Goal: Task Accomplishment & Management: Use online tool/utility

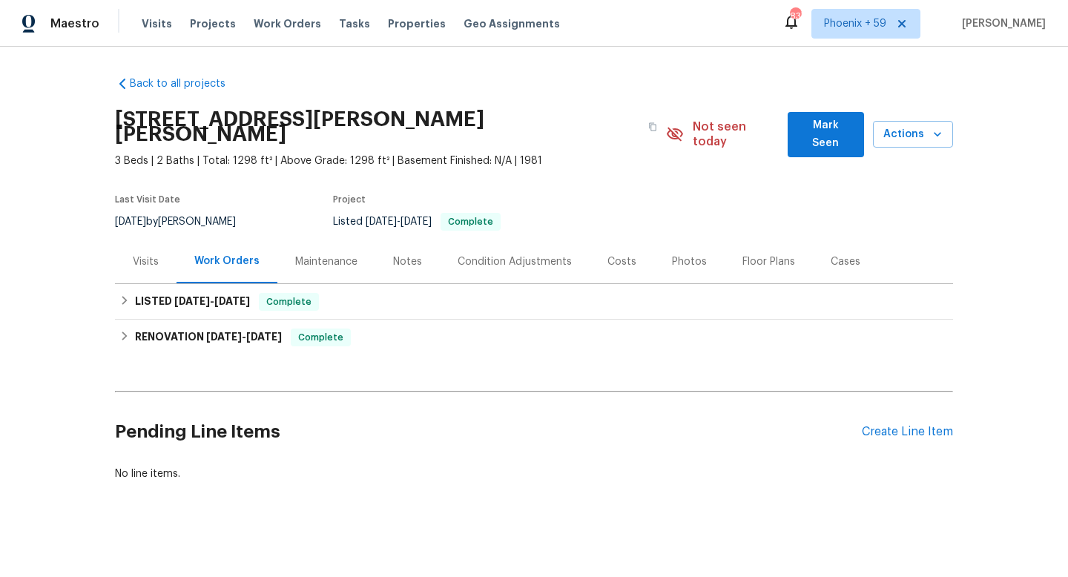
click at [313, 254] on div "Maintenance" at bounding box center [326, 262] width 98 height 44
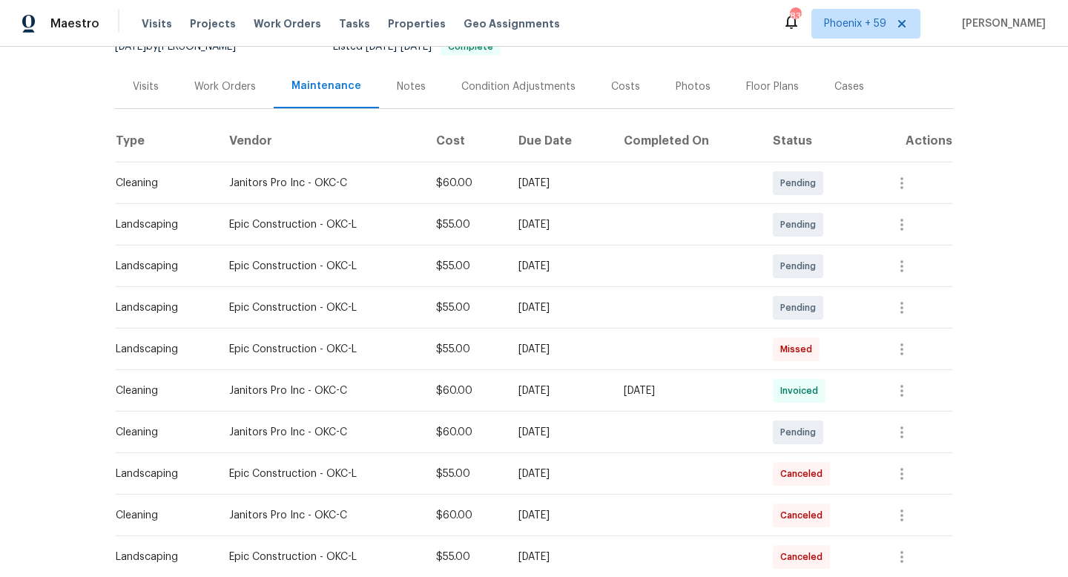
scroll to position [310, 0]
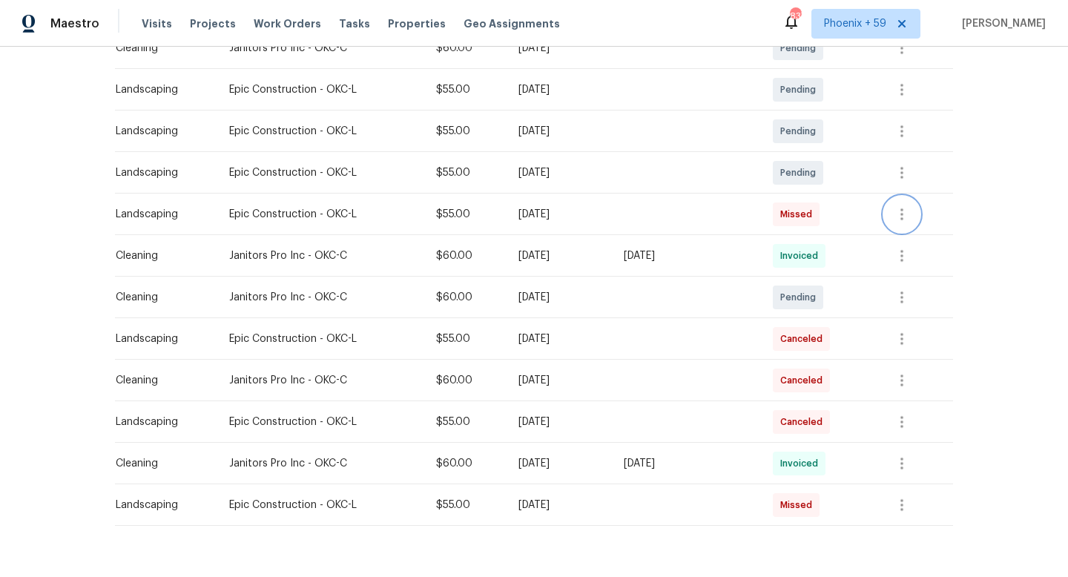
click at [903, 208] on button "button" at bounding box center [902, 215] width 36 height 36
click at [928, 223] on li "View details" at bounding box center [944, 223] width 104 height 24
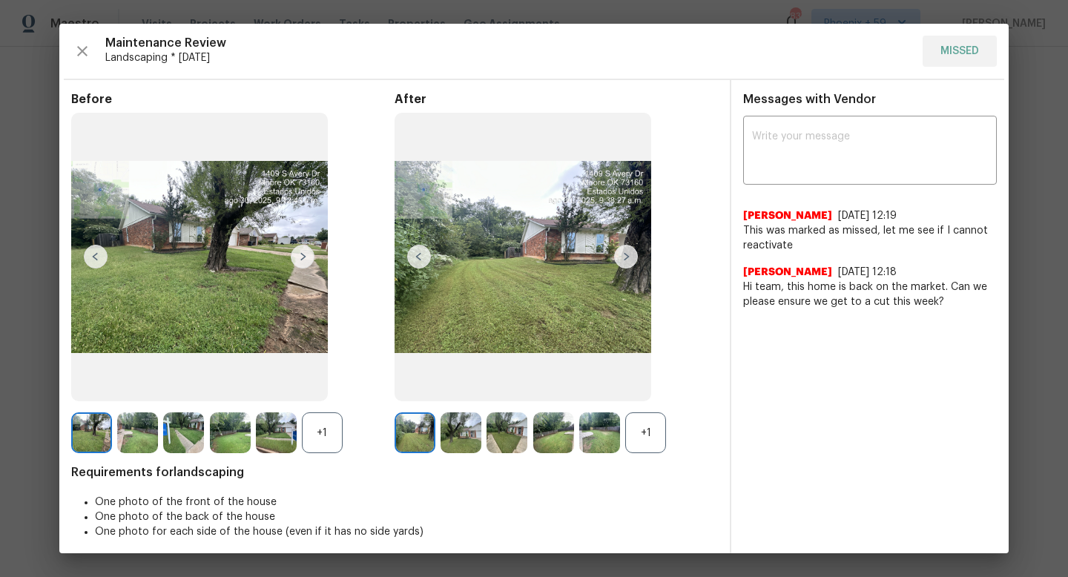
click at [957, 46] on div "Maintenance Review Landscaping * [DATE] MISSED" at bounding box center [533, 51] width 925 height 31
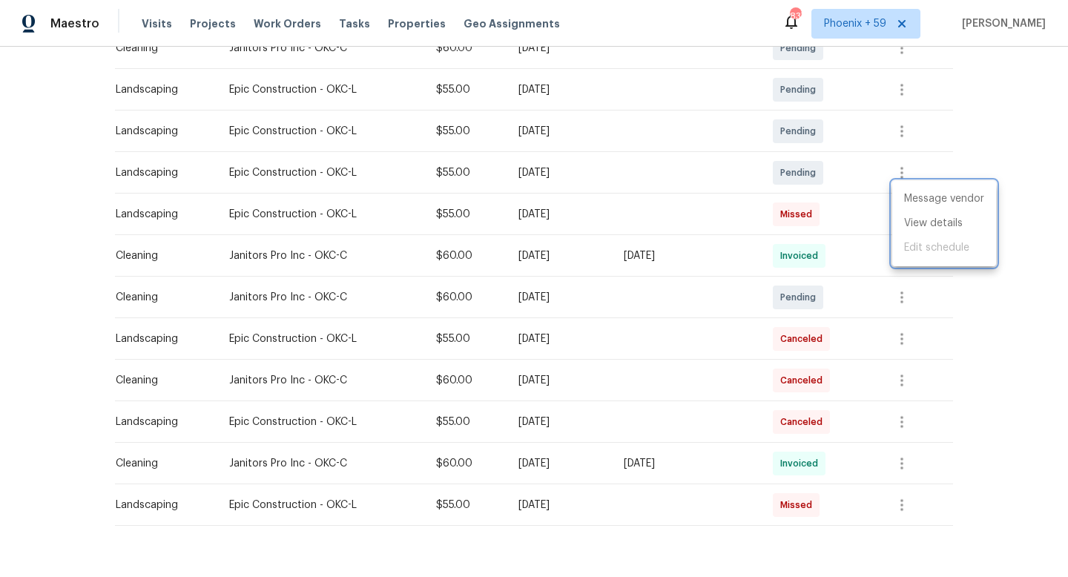
click at [453, 201] on div at bounding box center [534, 288] width 1068 height 577
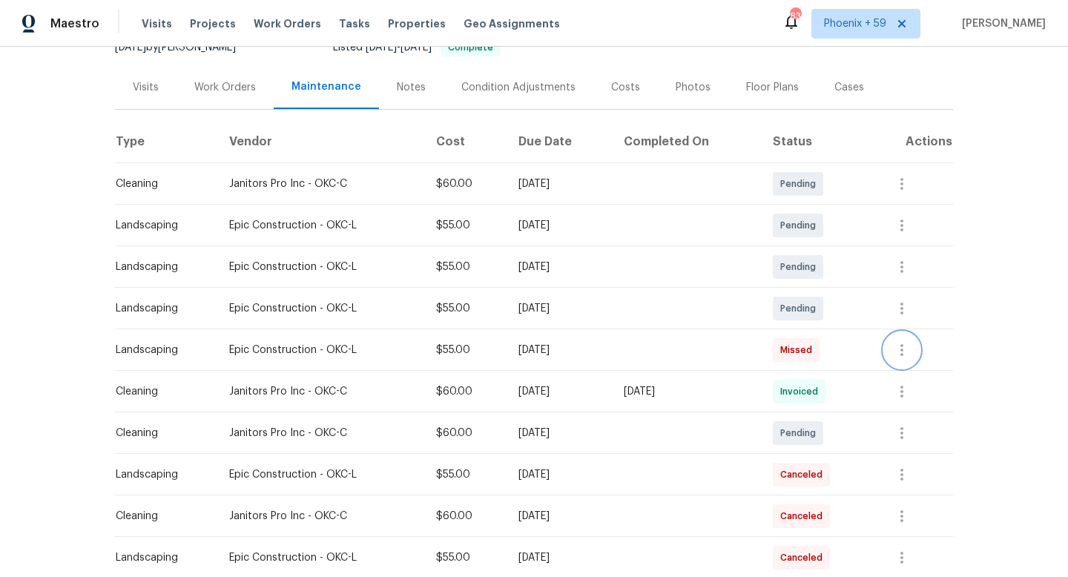
scroll to position [0, 0]
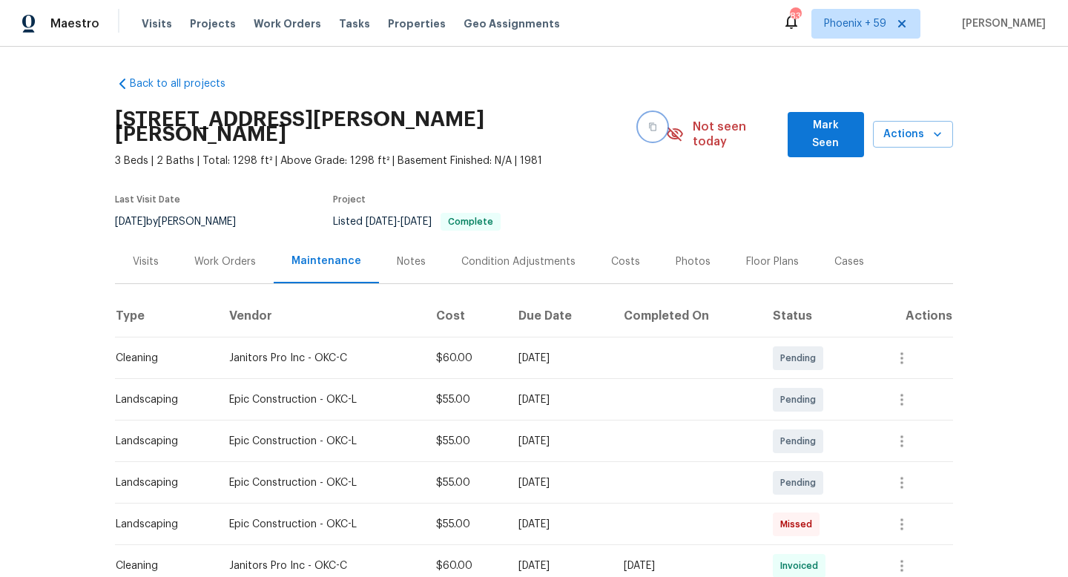
click at [649, 123] on icon "button" at bounding box center [652, 127] width 7 height 8
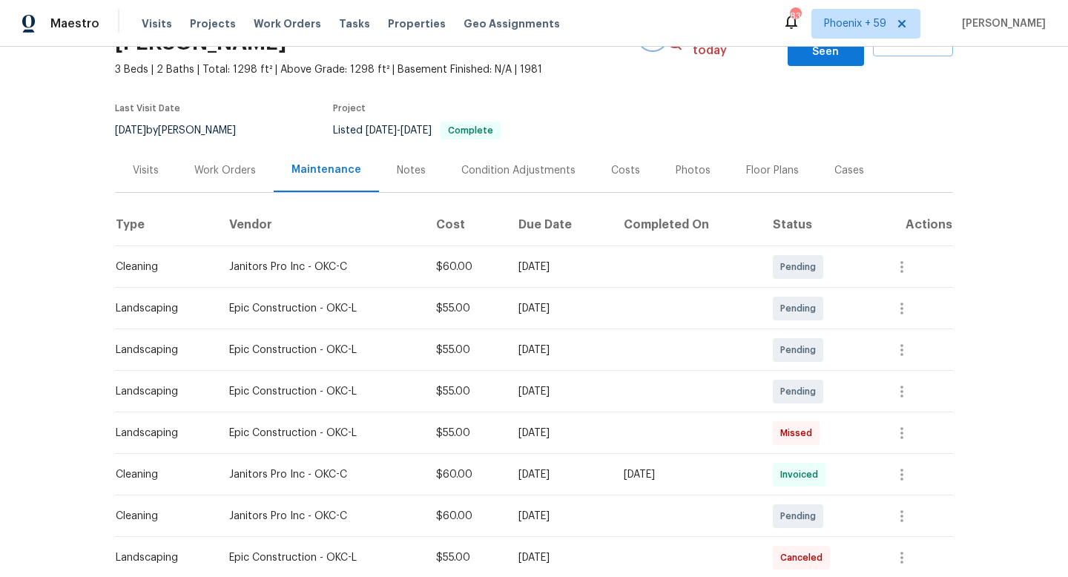
scroll to position [124, 0]
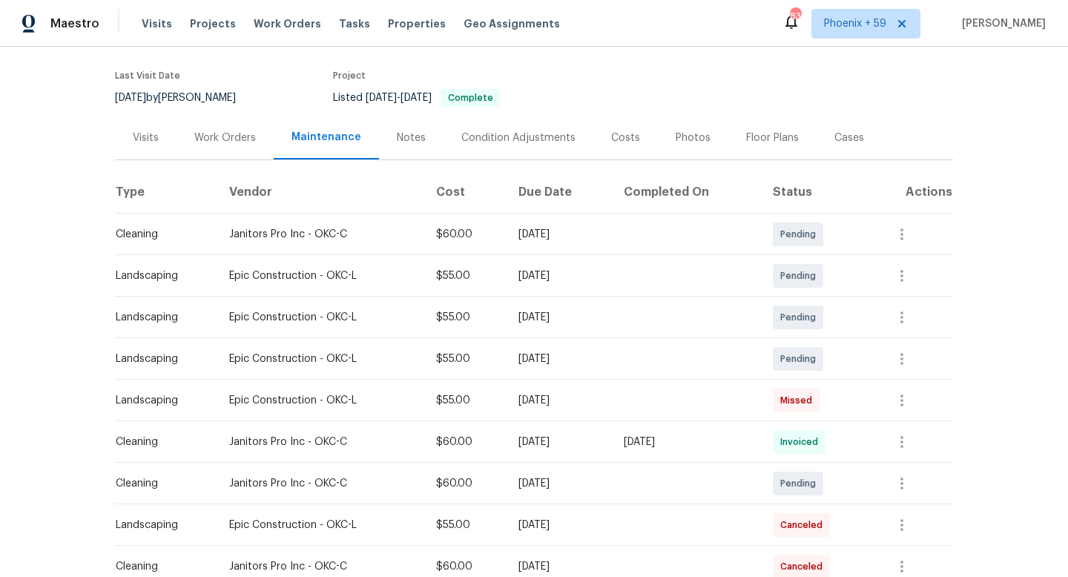
click at [600, 393] on div "[DATE]" at bounding box center [559, 400] width 82 height 15
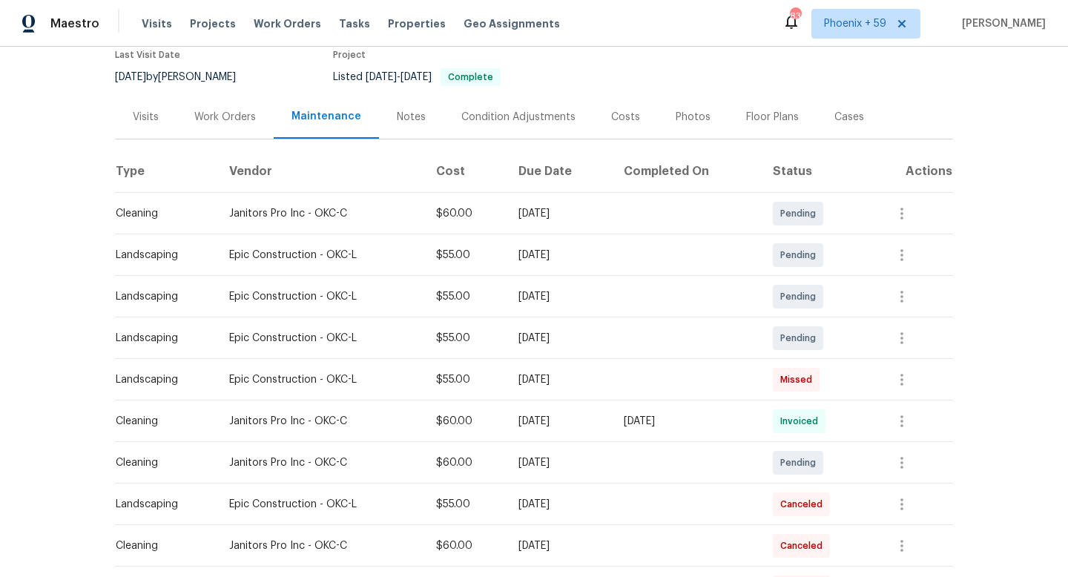
scroll to position [145, 0]
click at [911, 370] on icon "button" at bounding box center [902, 379] width 18 height 18
click at [918, 386] on li "View details" at bounding box center [944, 388] width 104 height 24
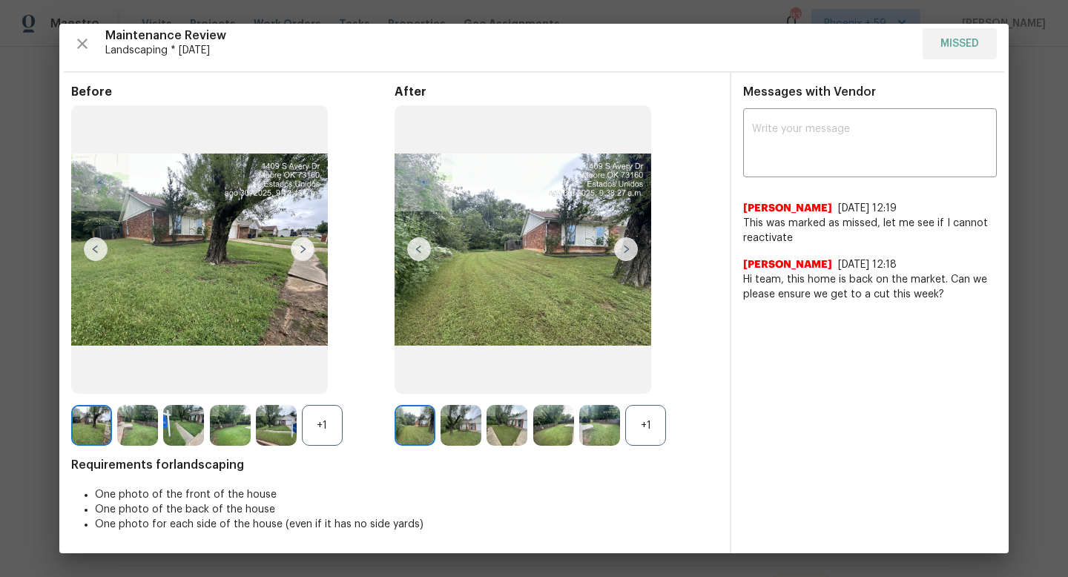
scroll to position [0, 0]
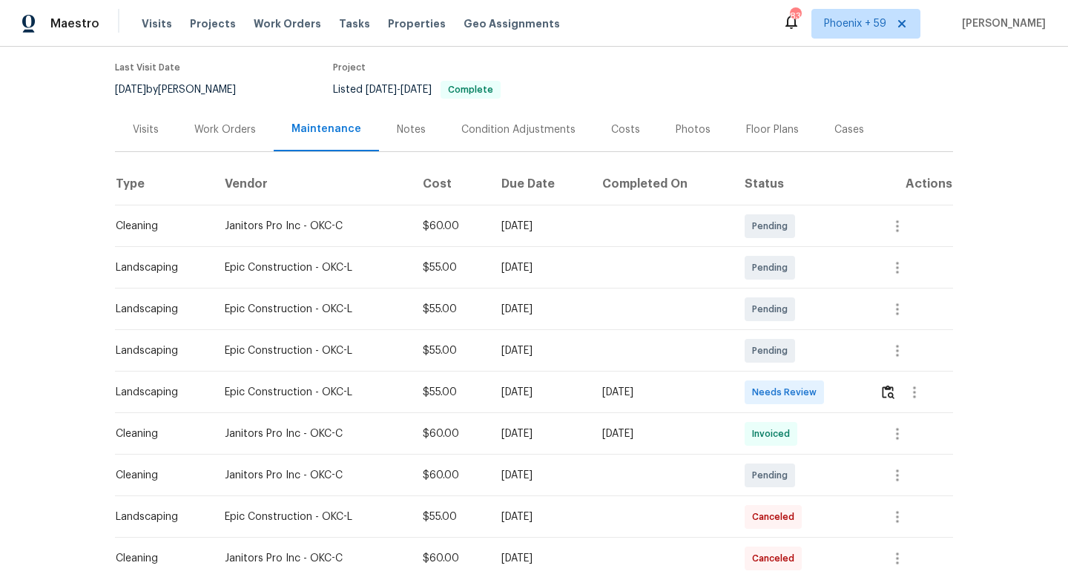
scroll to position [139, 0]
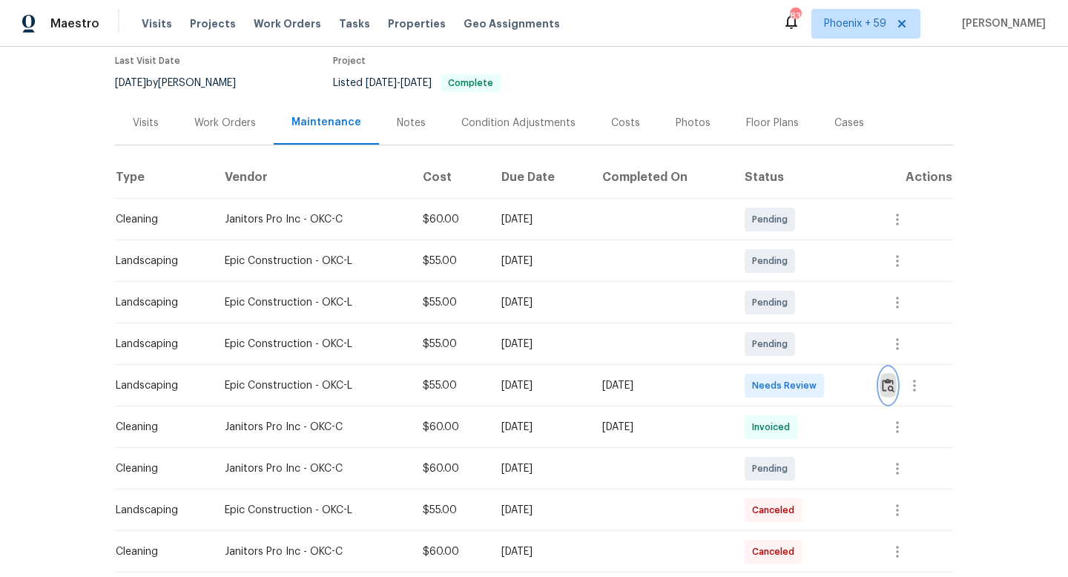
click at [894, 378] on img "button" at bounding box center [888, 385] width 13 height 14
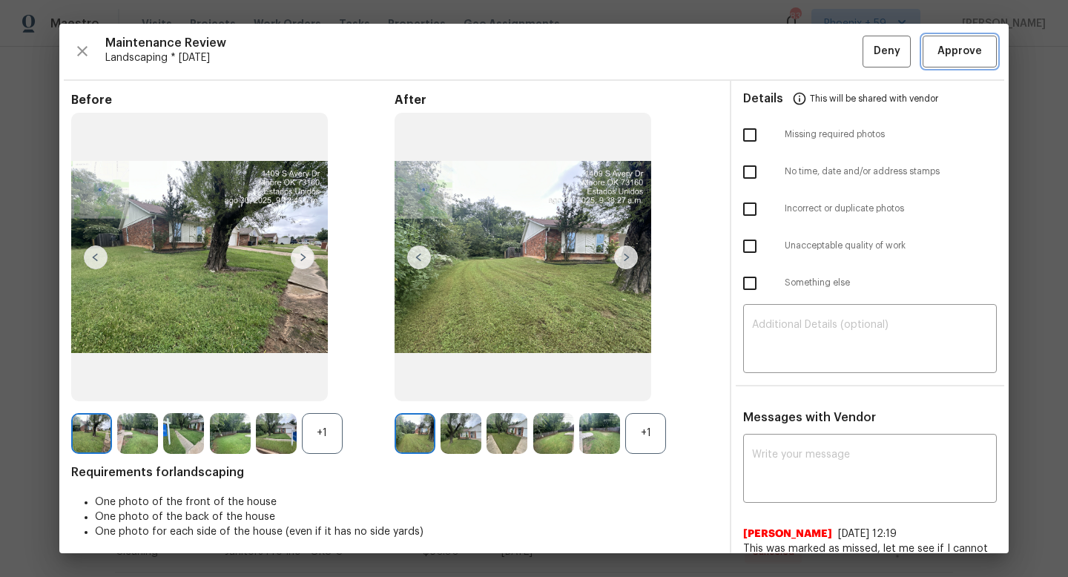
click at [949, 47] on span "Approve" at bounding box center [959, 51] width 44 height 19
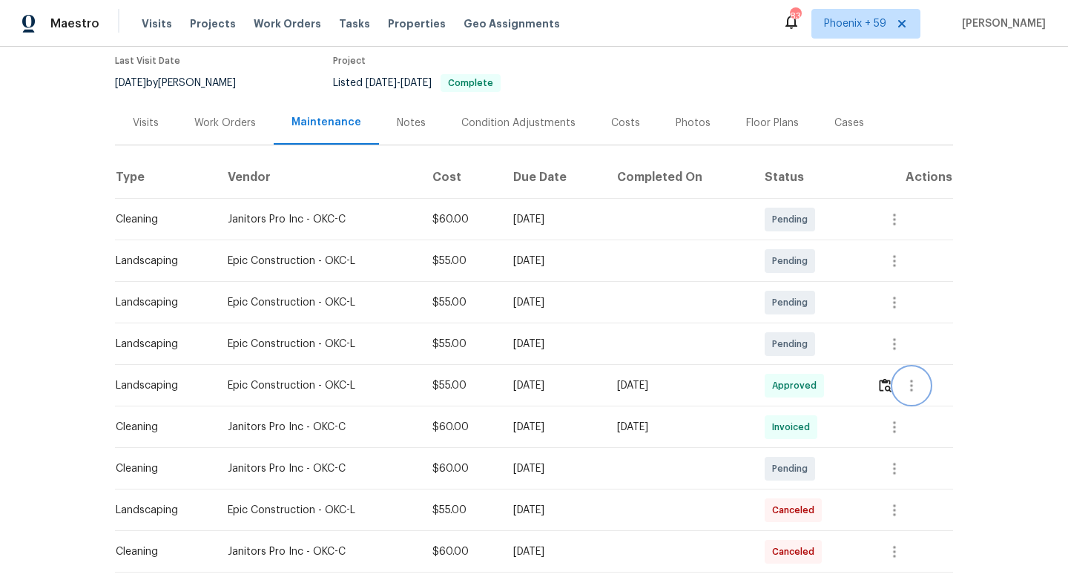
click at [918, 377] on icon "button" at bounding box center [911, 386] width 18 height 18
click at [930, 389] on li "View details" at bounding box center [951, 395] width 104 height 24
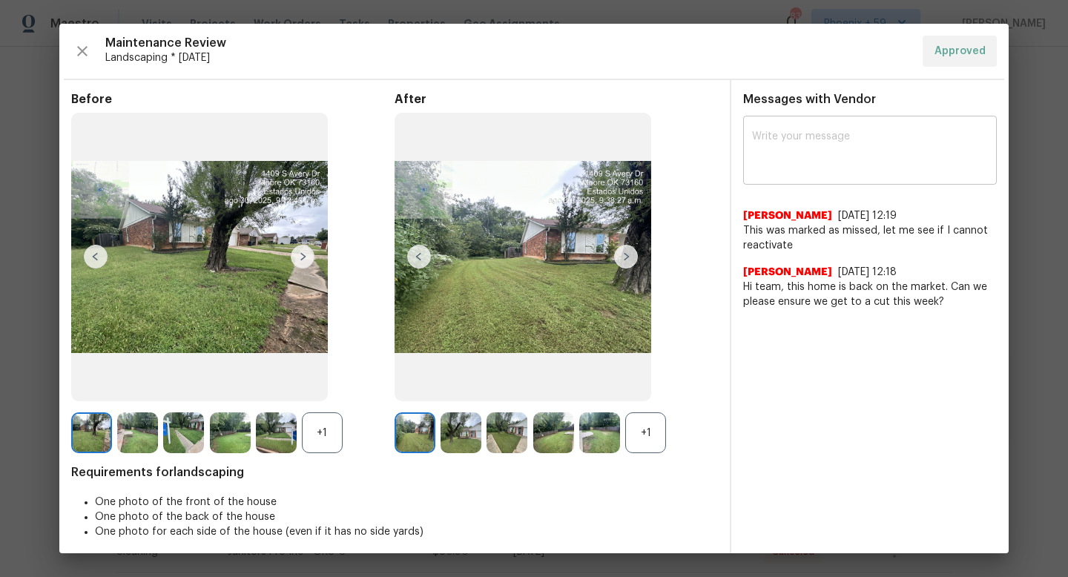
click at [838, 145] on textarea at bounding box center [870, 152] width 236 height 42
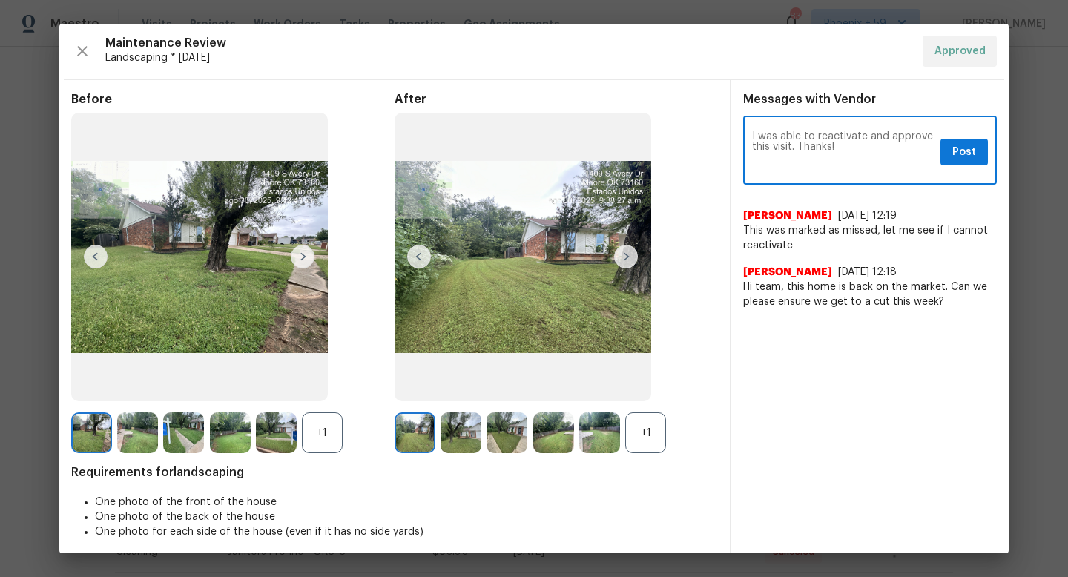
type textarea "I was able to reactivate and approve this visit. Thanks!"
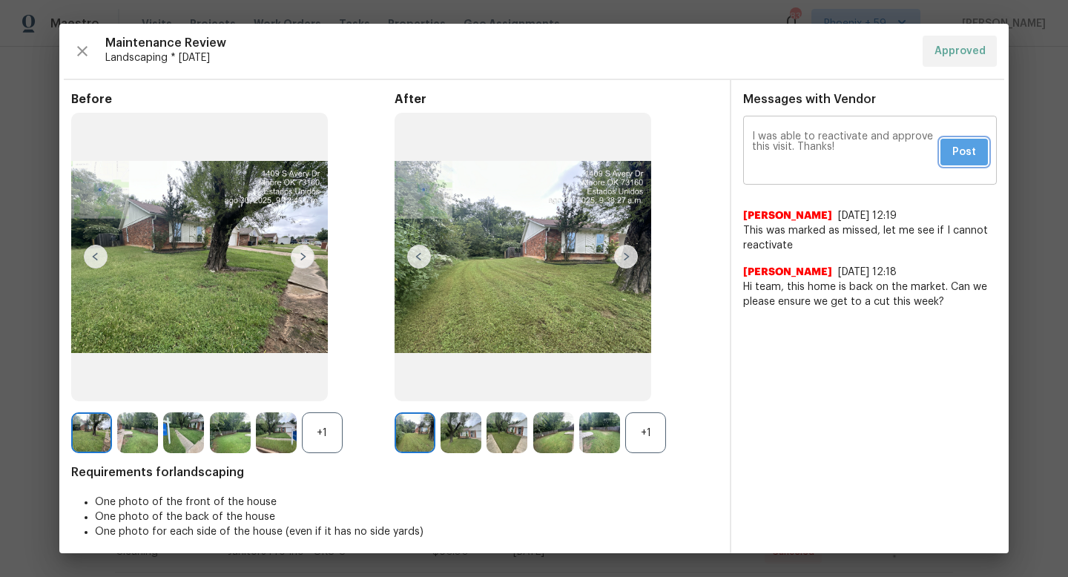
click at [975, 151] on span "Post" at bounding box center [964, 152] width 24 height 19
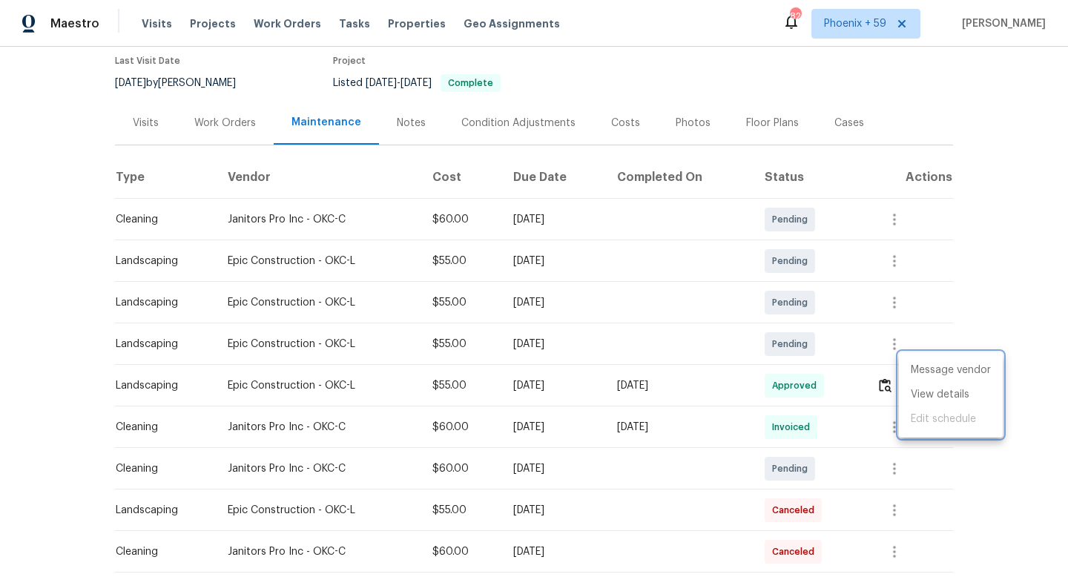
click at [56, 146] on div at bounding box center [534, 288] width 1068 height 577
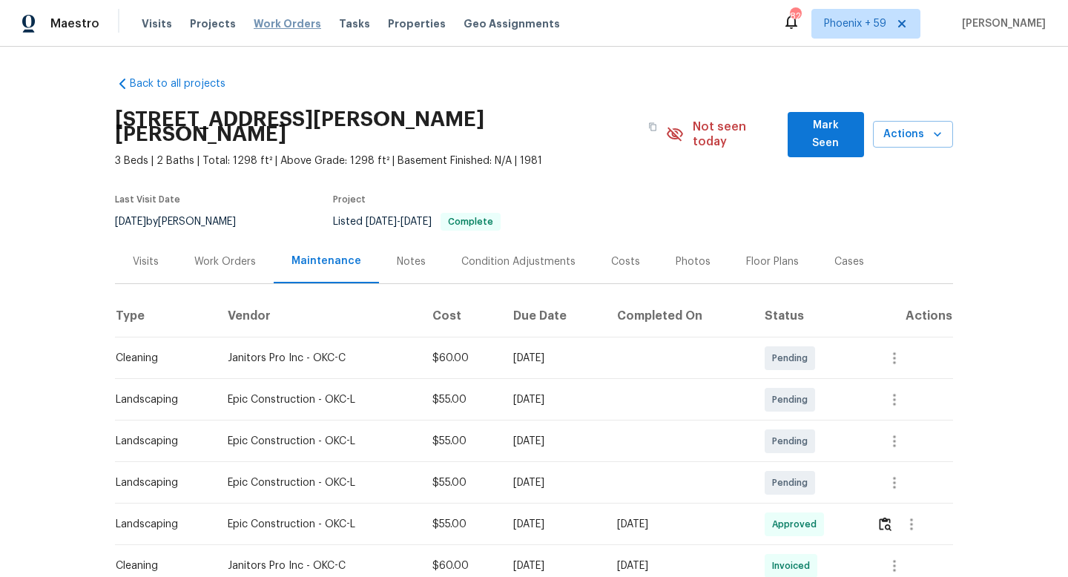
click at [291, 19] on span "Work Orders" at bounding box center [287, 23] width 67 height 15
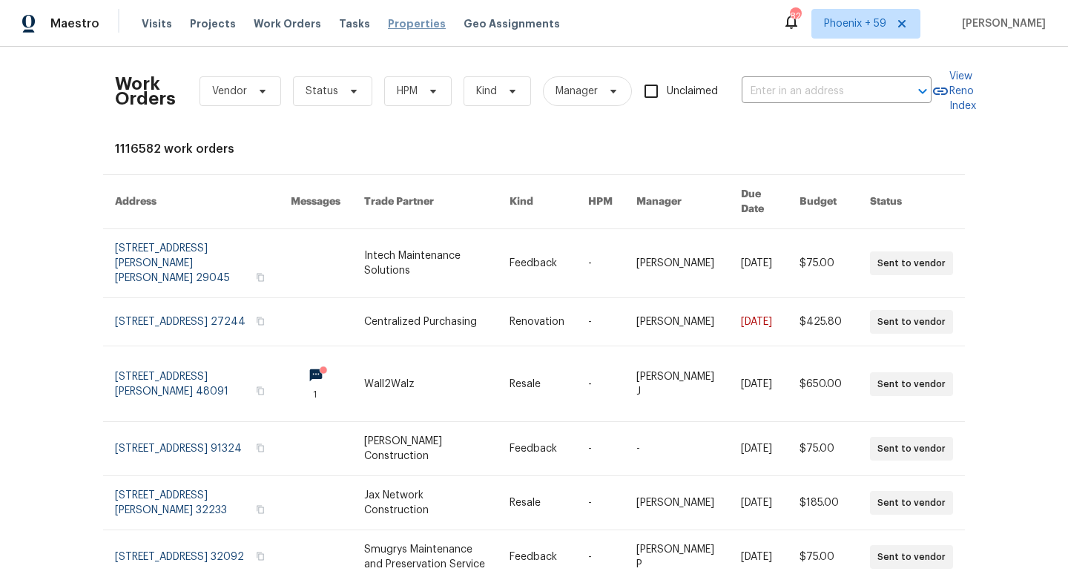
click at [406, 26] on span "Properties" at bounding box center [417, 23] width 58 height 15
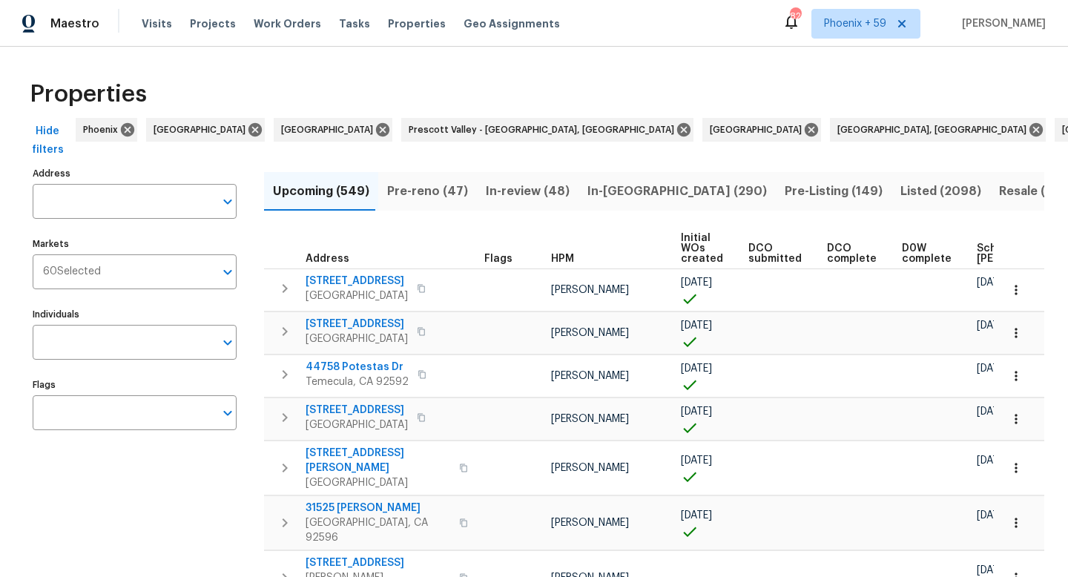
click at [159, 206] on input "Address" at bounding box center [124, 201] width 182 height 35
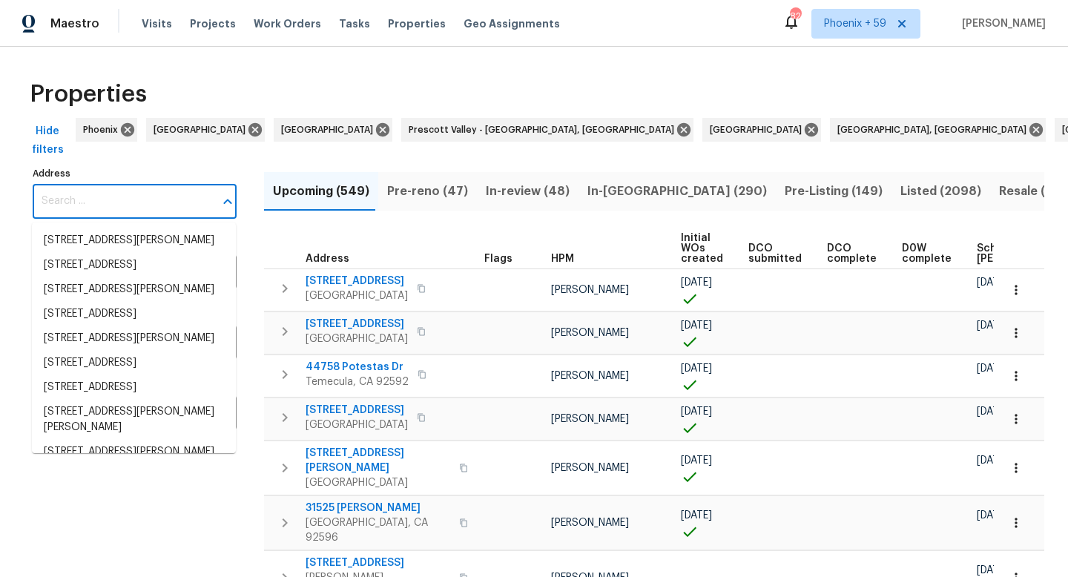
paste input "313 N Shannon Way, Mustang, OK 73064"
type input "313 N Shannon Way, Mustang, OK 73064"
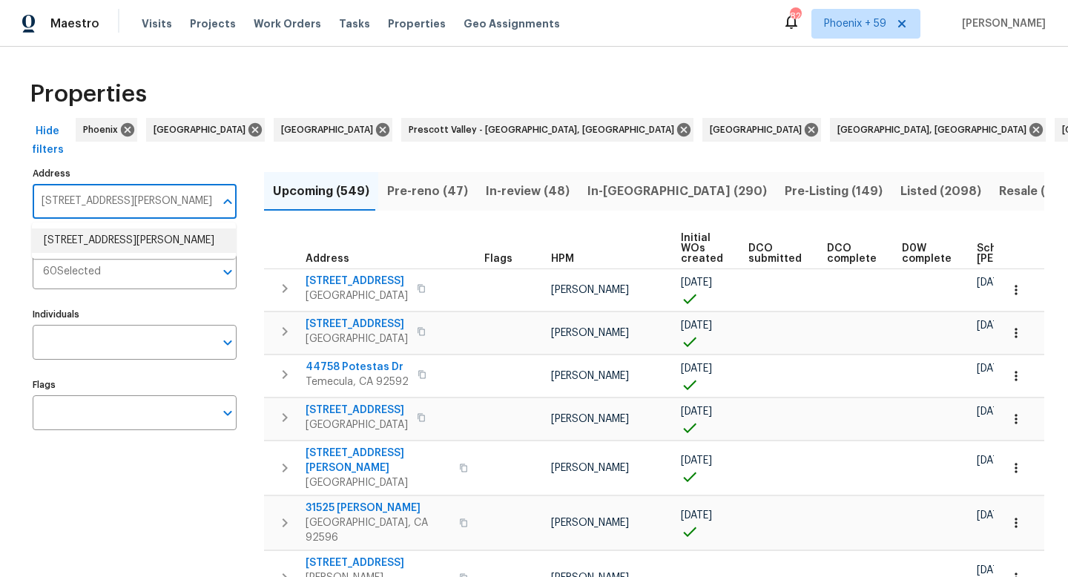
click at [148, 247] on li "313 N Shannon Way Mustang OK 73064" at bounding box center [134, 240] width 204 height 24
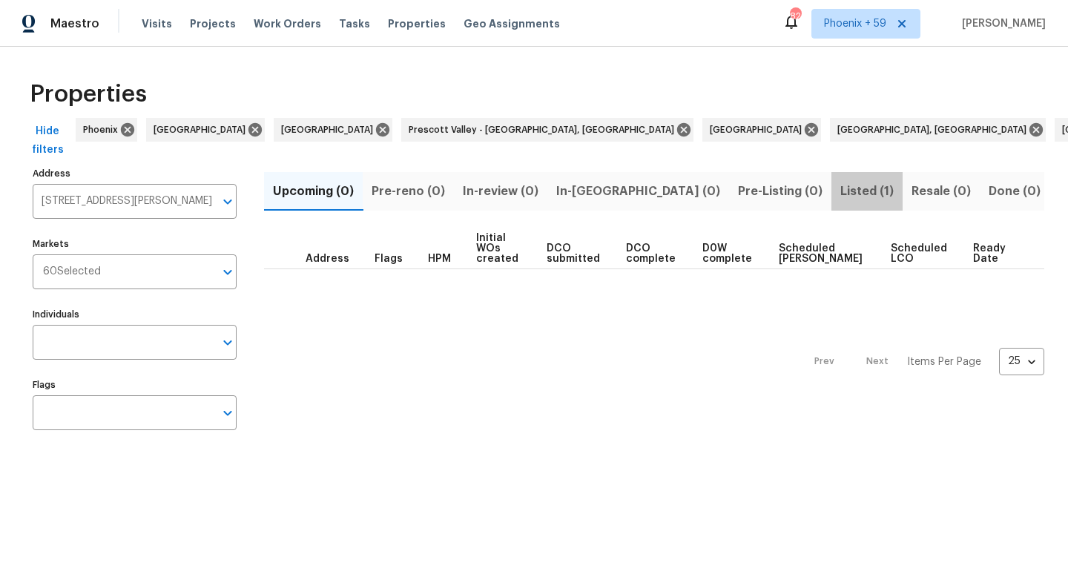
click at [840, 194] on span "Listed (1)" at bounding box center [866, 191] width 53 height 21
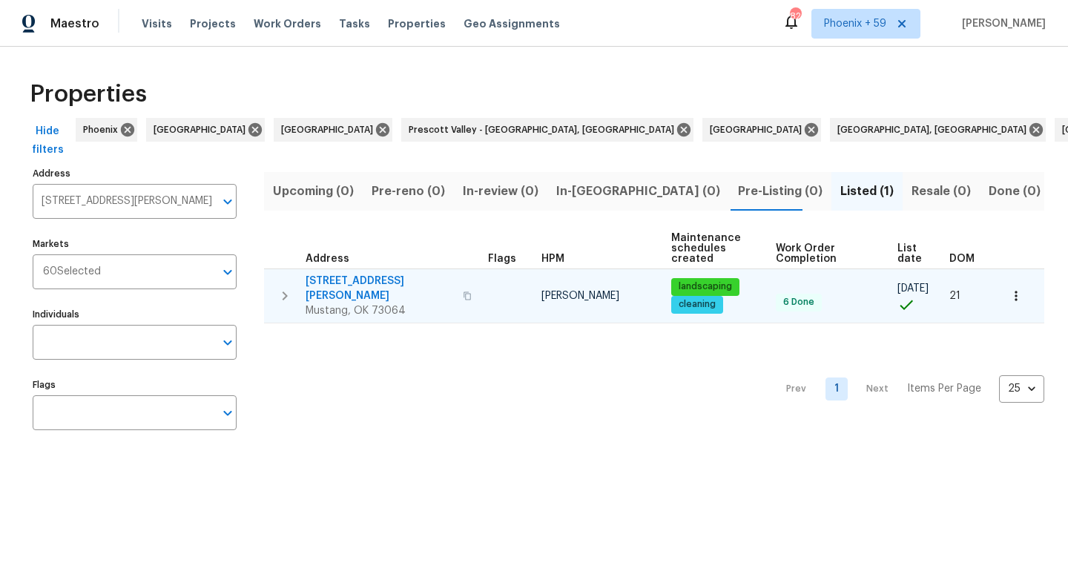
click at [326, 280] on span "313 N Shannon Way" at bounding box center [380, 289] width 148 height 30
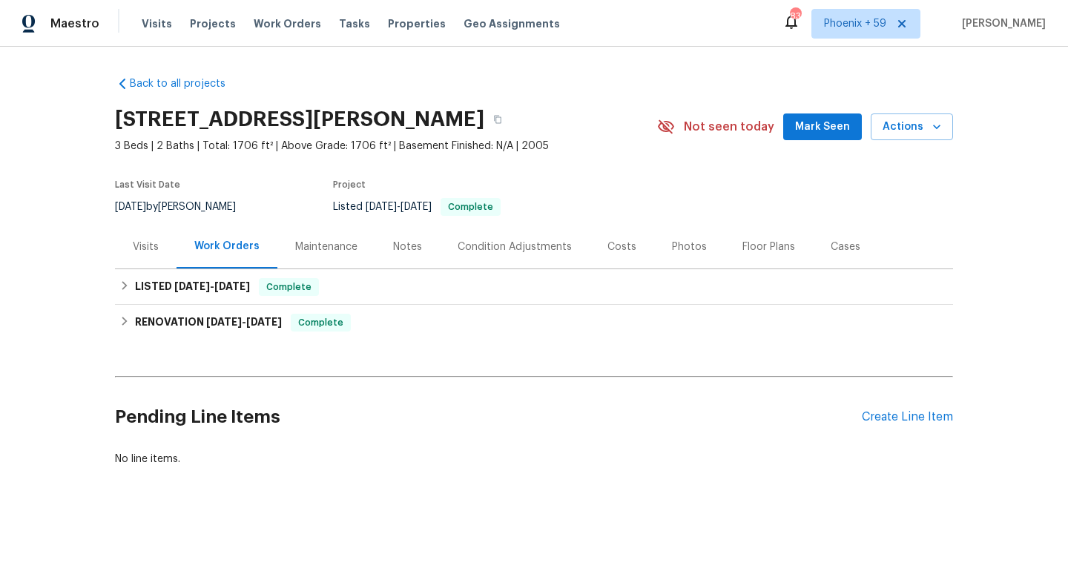
click at [540, 248] on div "Condition Adjustments" at bounding box center [515, 247] width 114 height 15
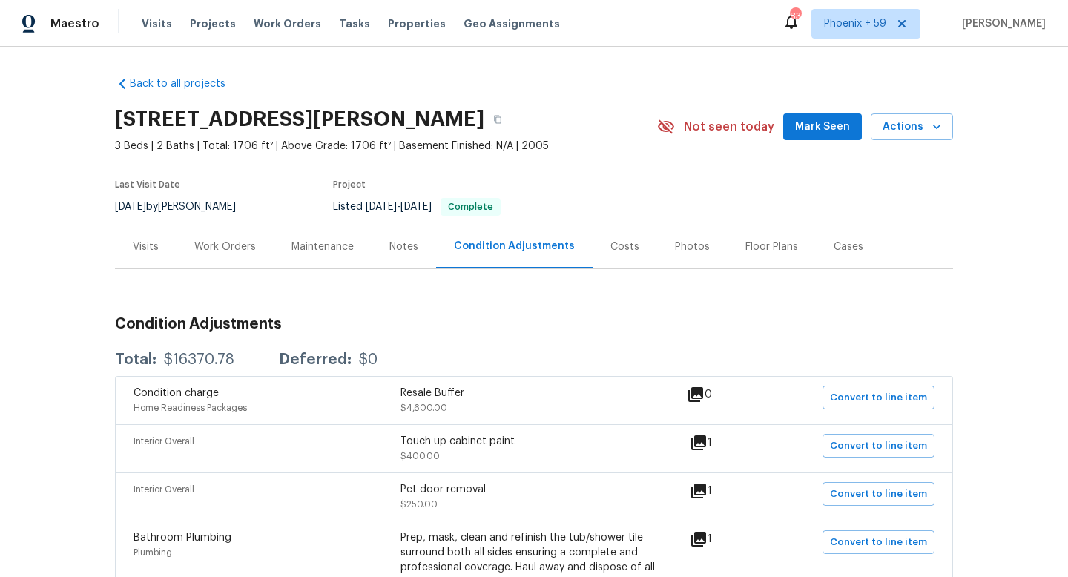
click at [406, 242] on div "Notes" at bounding box center [403, 247] width 29 height 15
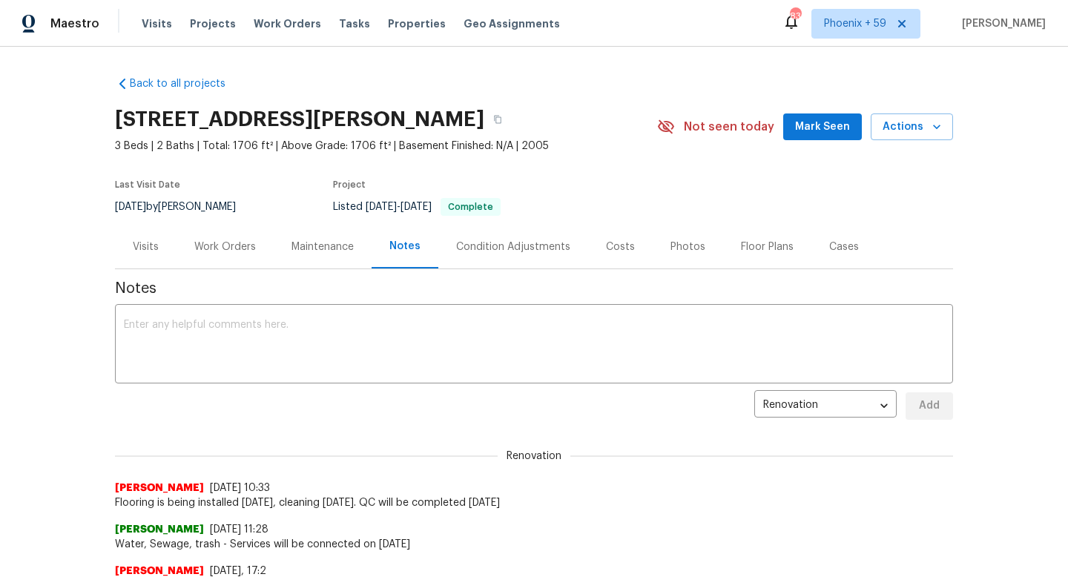
click at [321, 245] on div "Maintenance" at bounding box center [322, 247] width 62 height 15
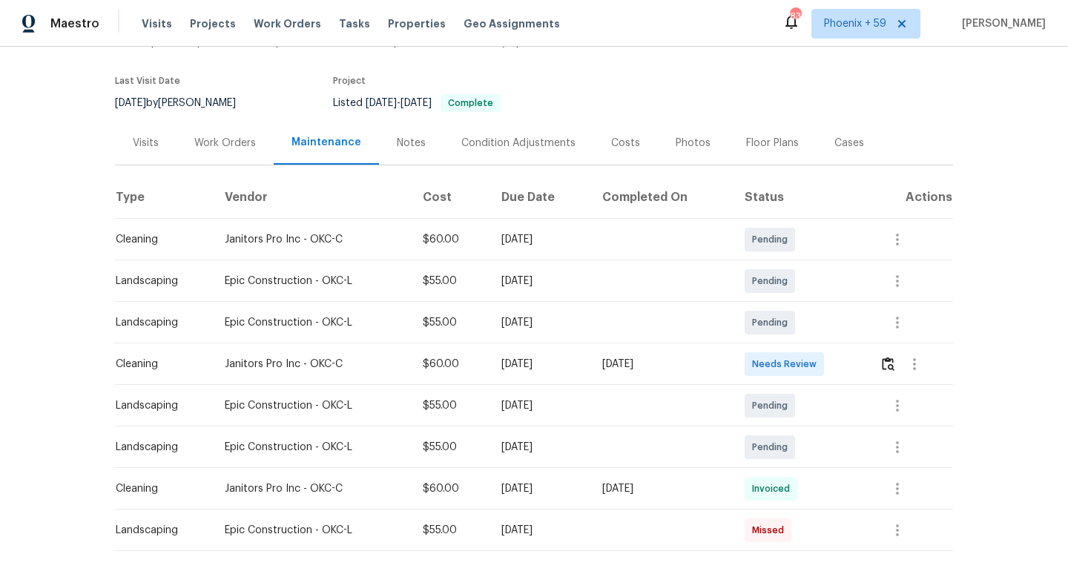
scroll to position [167, 0]
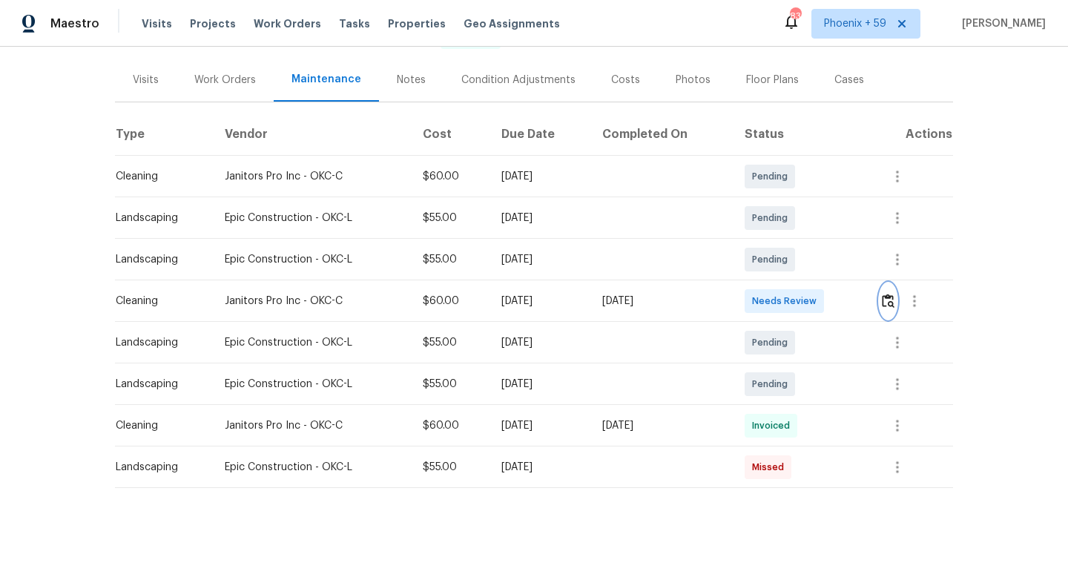
click at [897, 301] on button "button" at bounding box center [887, 301] width 17 height 36
click at [864, 389] on td "Pending" at bounding box center [800, 384] width 135 height 42
click at [882, 383] on td at bounding box center [910, 384] width 85 height 42
click at [911, 382] on button "button" at bounding box center [897, 384] width 36 height 36
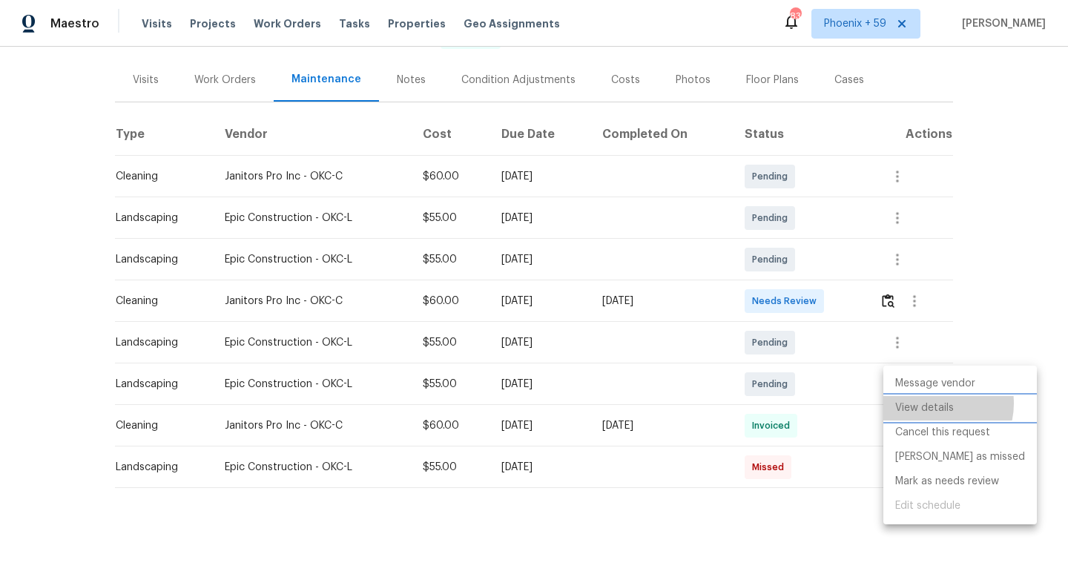
click at [936, 403] on li "View details" at bounding box center [960, 408] width 154 height 24
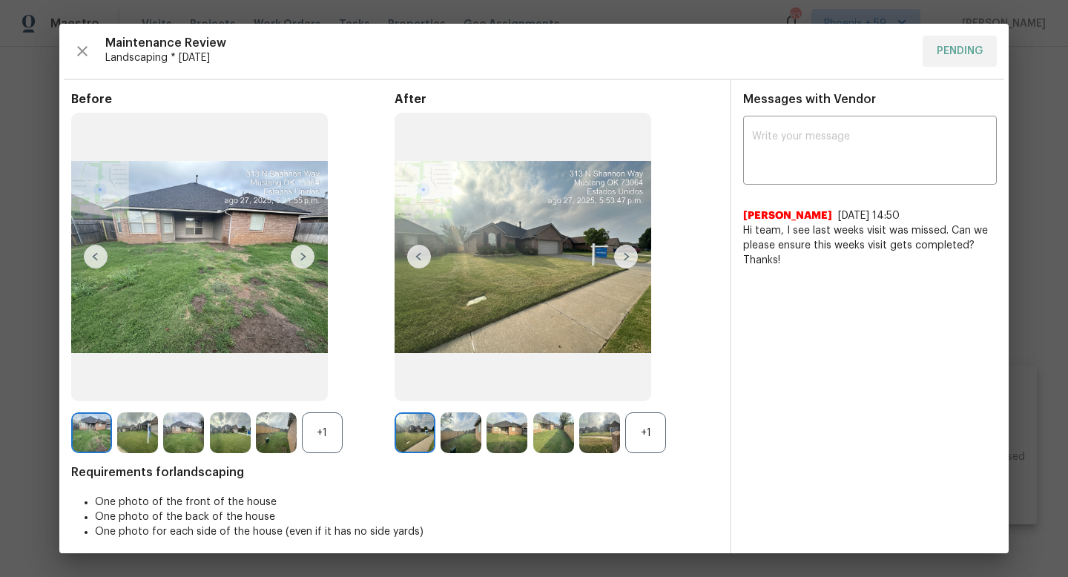
click at [956, 50] on div "Maintenance Review Landscaping * Mon, Aug 25 PENDING" at bounding box center [533, 51] width 925 height 31
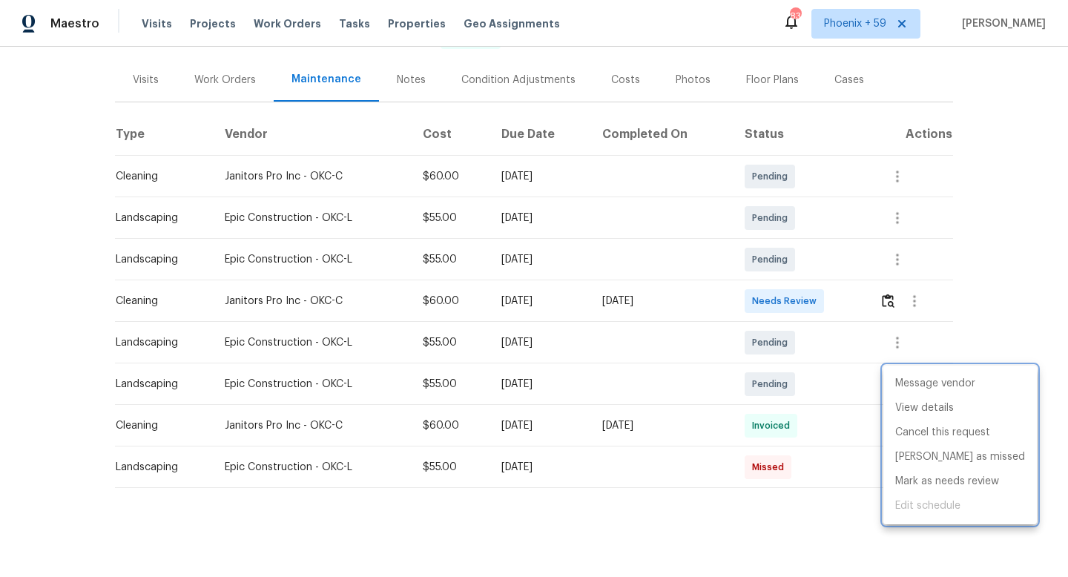
click at [684, 378] on div at bounding box center [534, 288] width 1068 height 577
